Goal: Task Accomplishment & Management: Manage account settings

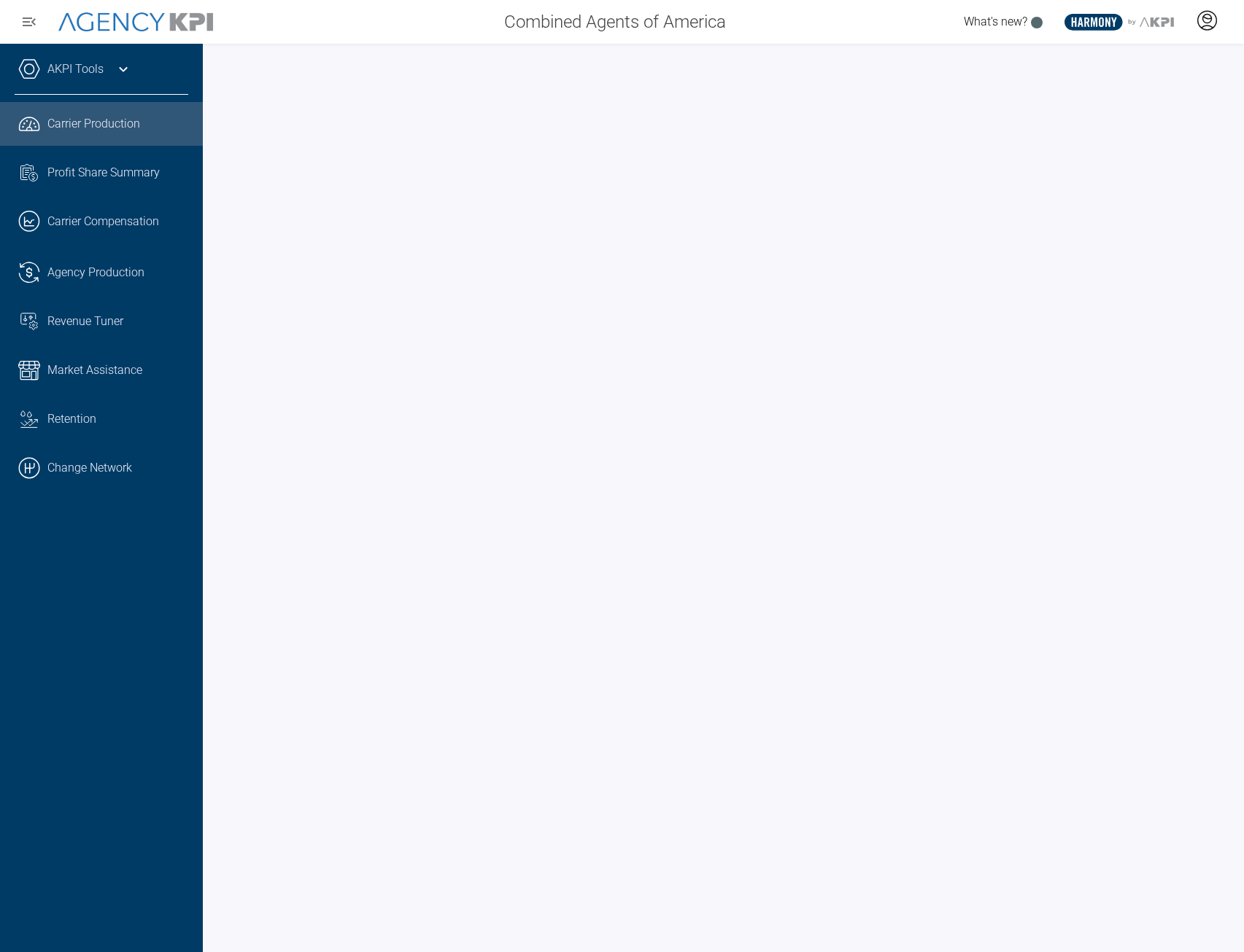
click at [1206, 15] on icon at bounding box center [1206, 20] width 22 height 22
click at [65, 472] on link ".cls-1{fill:none;stroke:#000;stroke-linecap:round;stroke-linejoin:round;stroke-…" at bounding box center [102, 467] width 203 height 44
click at [1215, 29] on icon at bounding box center [1206, 20] width 22 height 22
click at [1214, 26] on icon at bounding box center [1206, 20] width 22 height 22
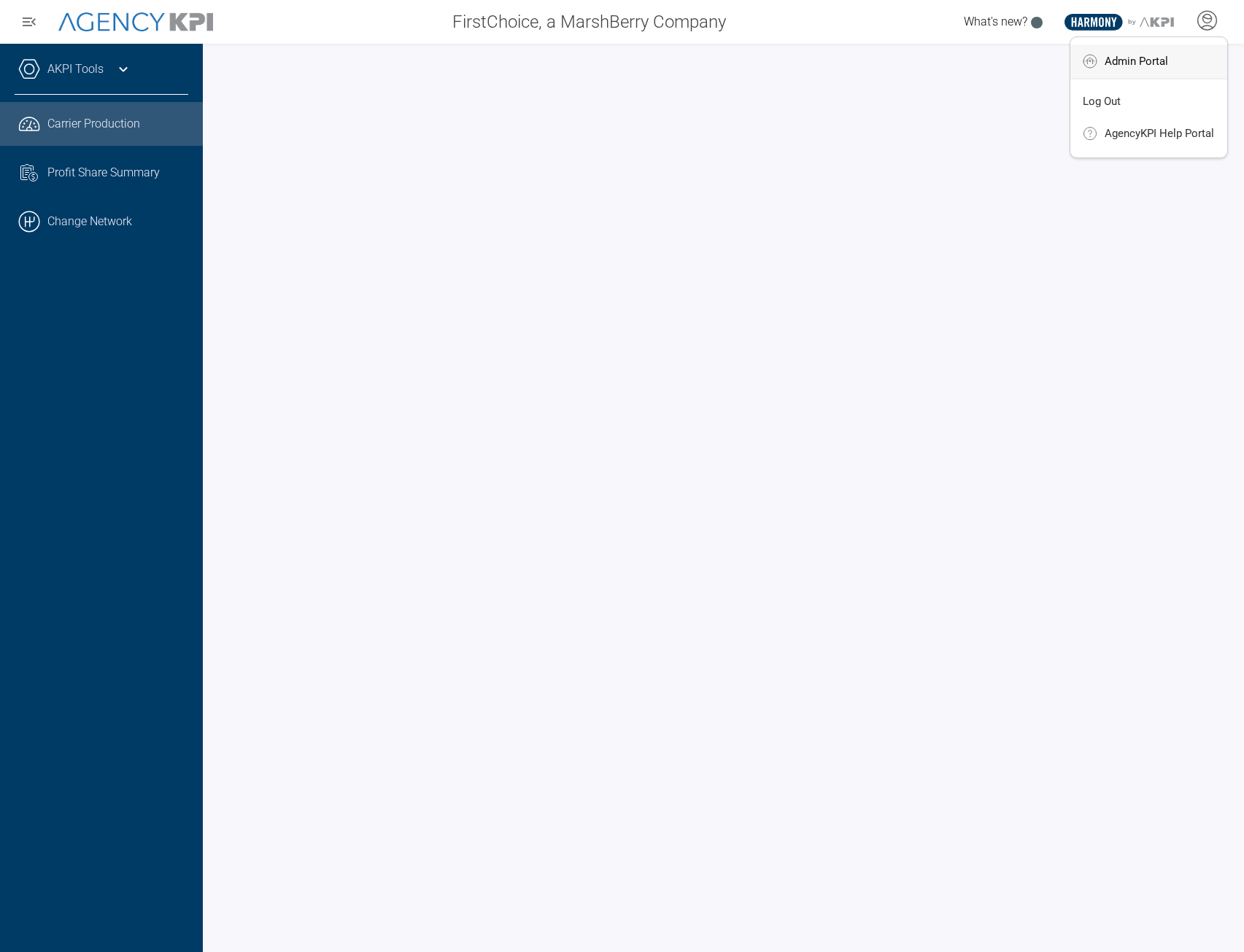
click at [1167, 68] on li "Admin Portal" at bounding box center [1148, 61] width 157 height 33
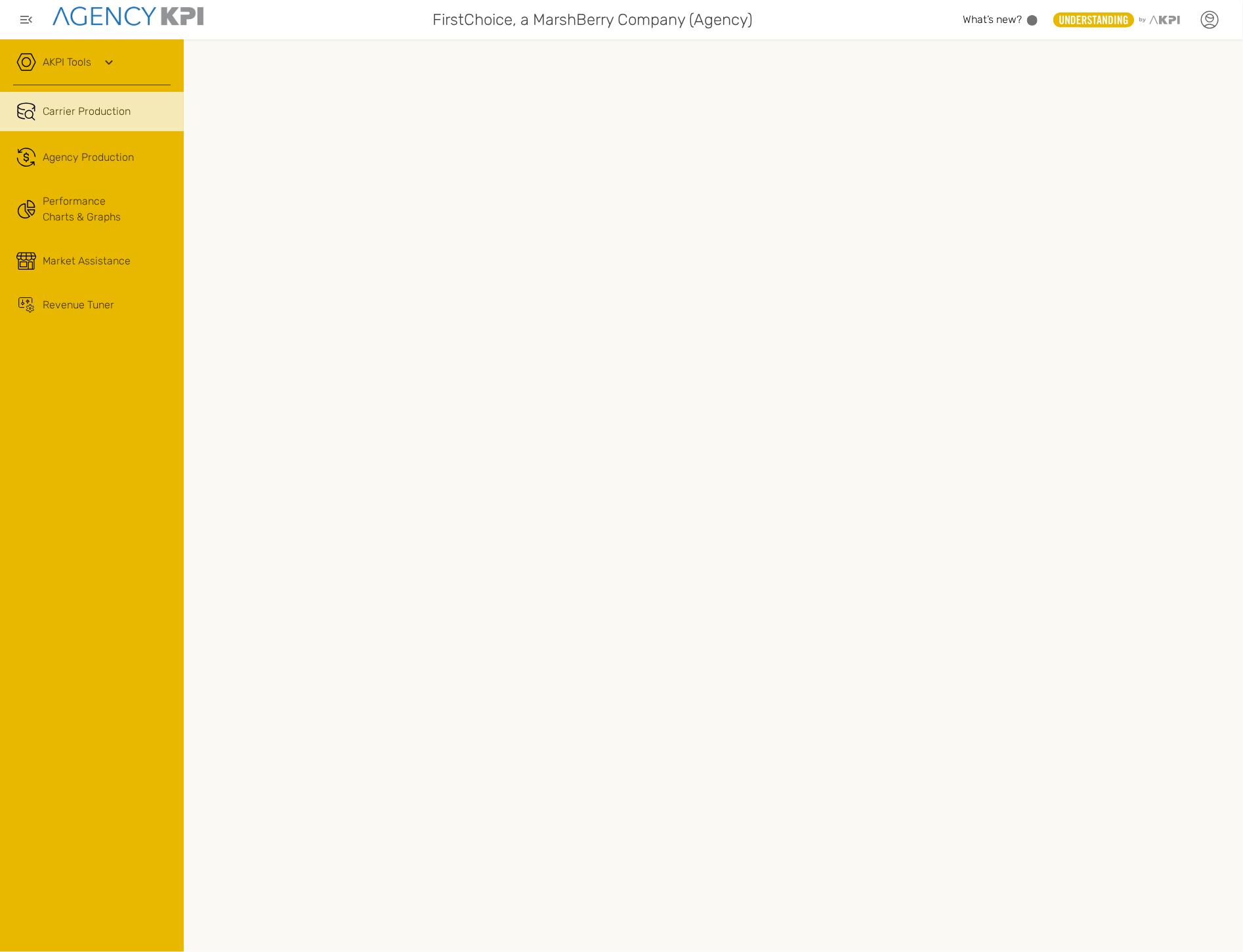
click at [1215, 22] on icon at bounding box center [1210, 20] width 20 height 20
click at [1205, 27] on icon at bounding box center [1210, 20] width 20 height 20
click at [1126, 128] on link "Log Out" at bounding box center [1114, 134] width 32 height 12
